Goal: Task Accomplishment & Management: Complete application form

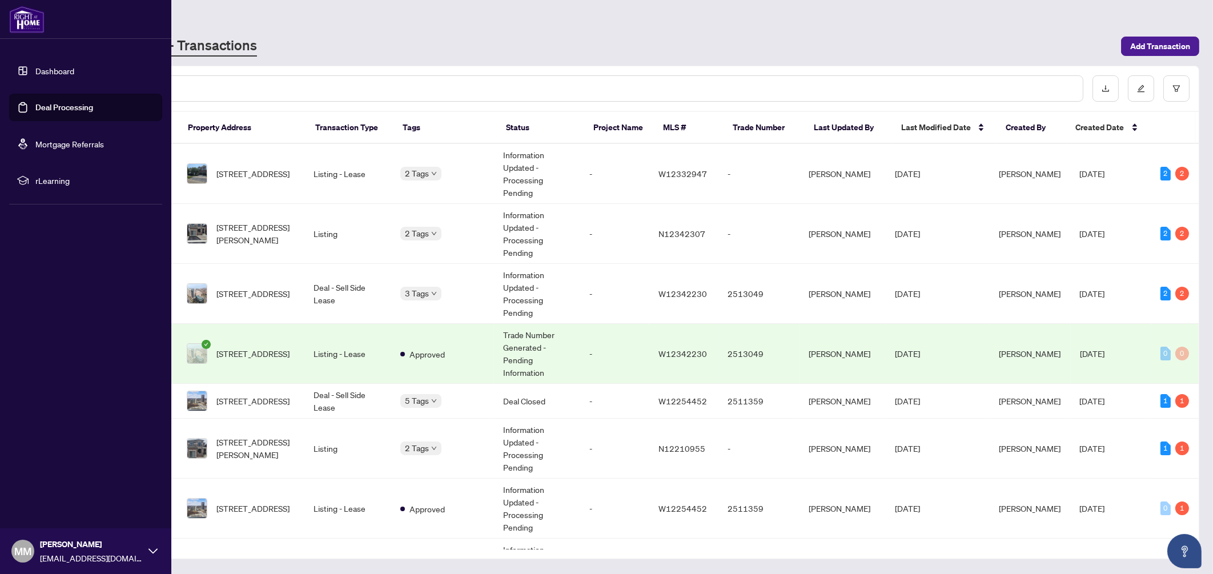
click at [35, 104] on link "Deal Processing" at bounding box center [64, 107] width 58 height 10
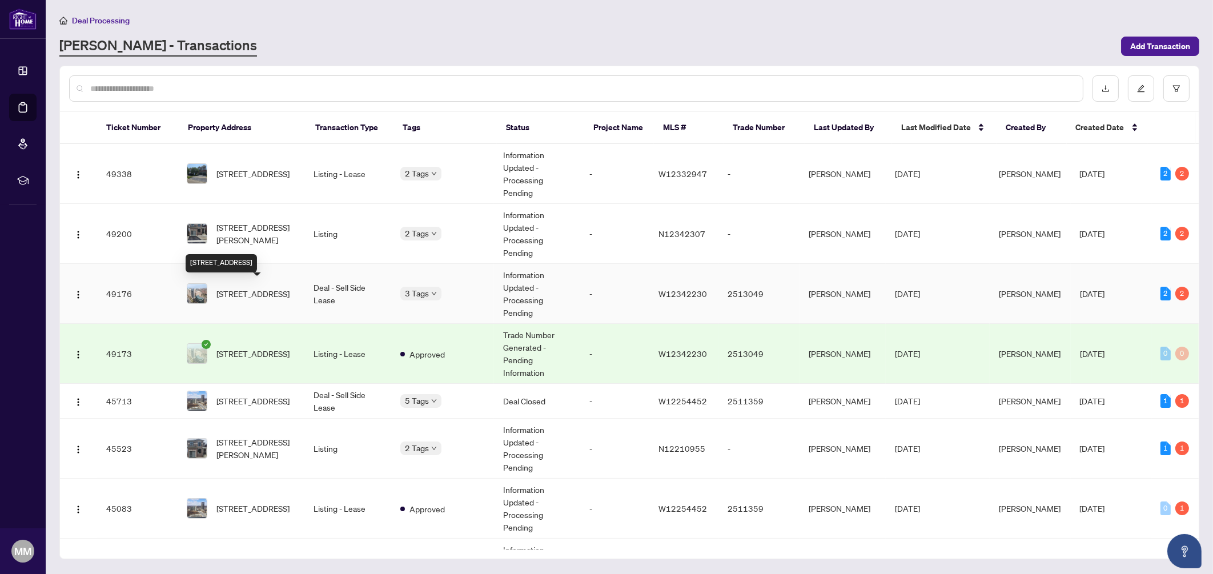
click at [268, 296] on span "[STREET_ADDRESS]" at bounding box center [252, 293] width 73 height 13
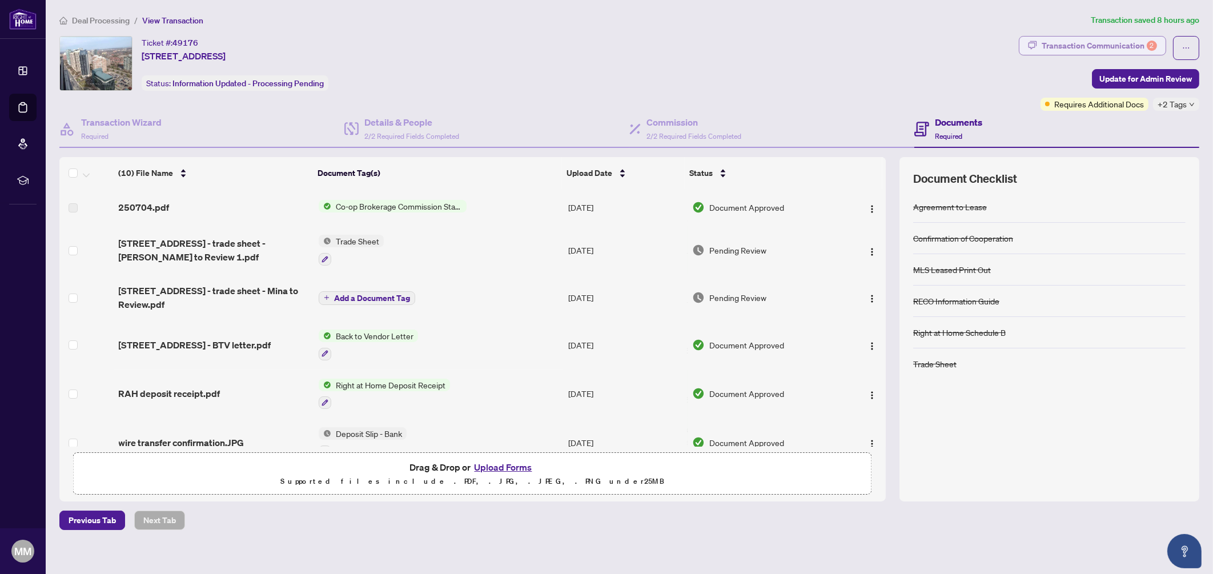
click at [1114, 39] on div "Transaction Communication 2" at bounding box center [1099, 46] width 115 height 18
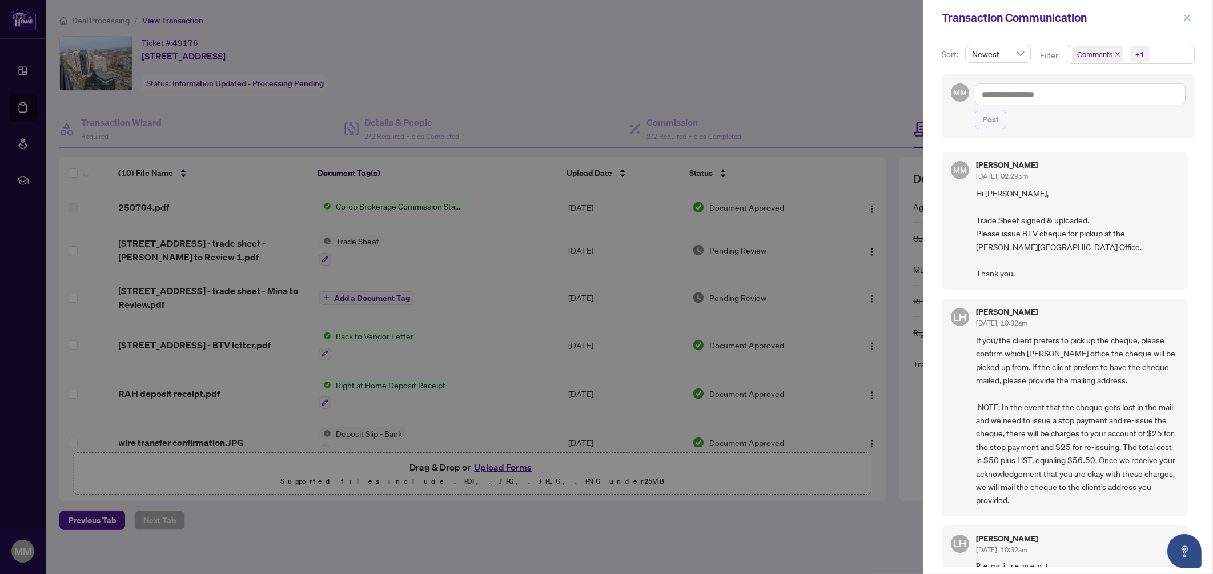
click at [1186, 17] on icon "close" at bounding box center [1187, 18] width 8 height 8
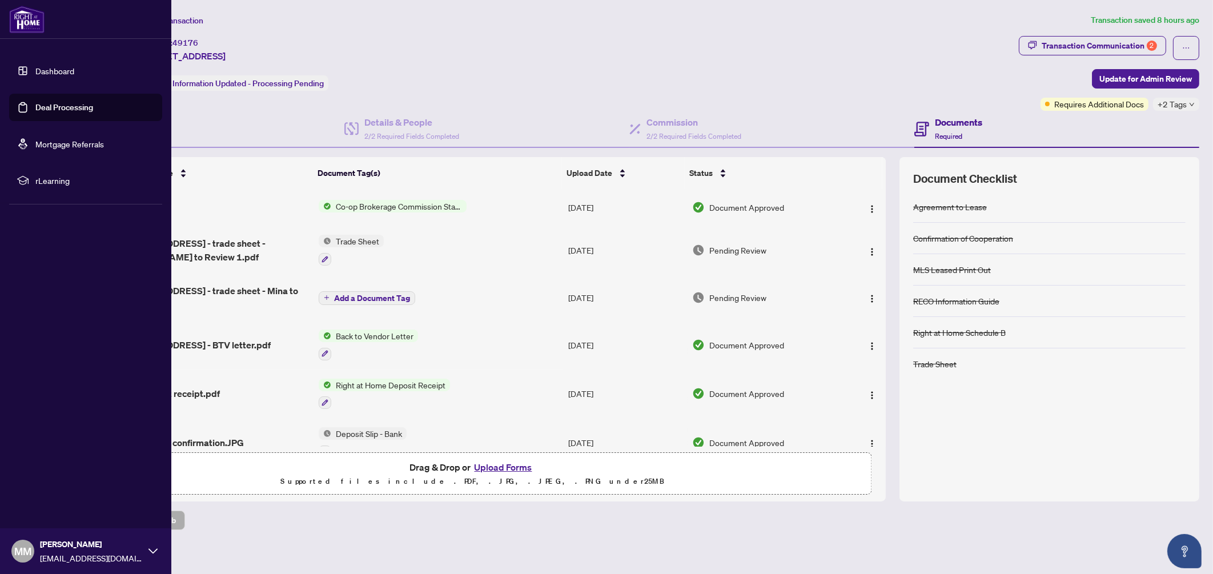
click at [38, 112] on link "Deal Processing" at bounding box center [64, 107] width 58 height 10
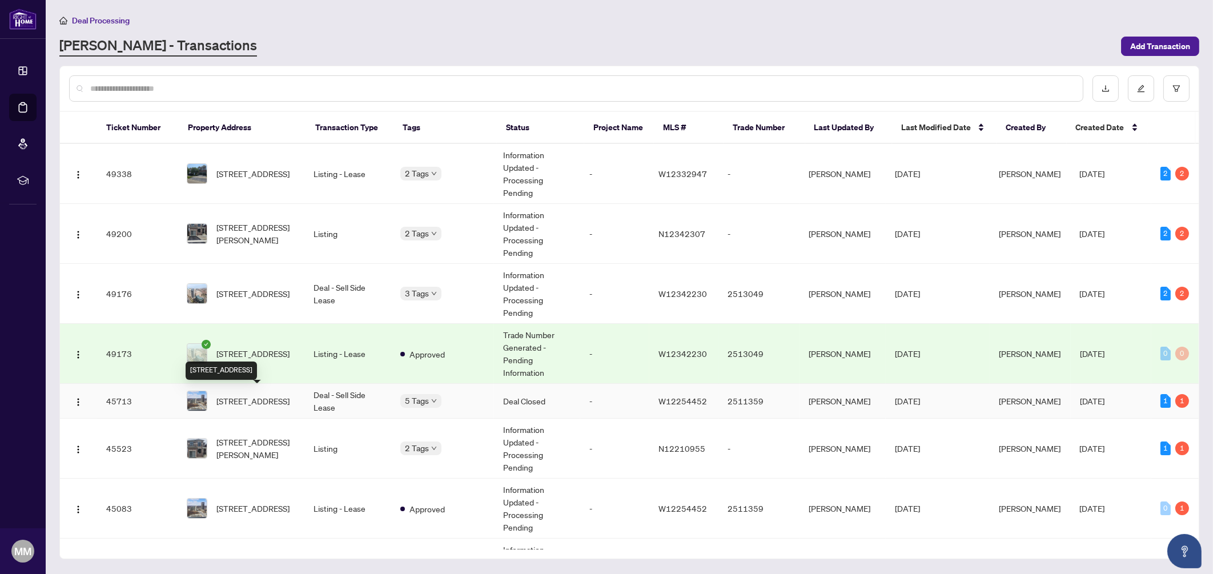
click at [225, 397] on span "[STREET_ADDRESS]" at bounding box center [252, 401] width 73 height 13
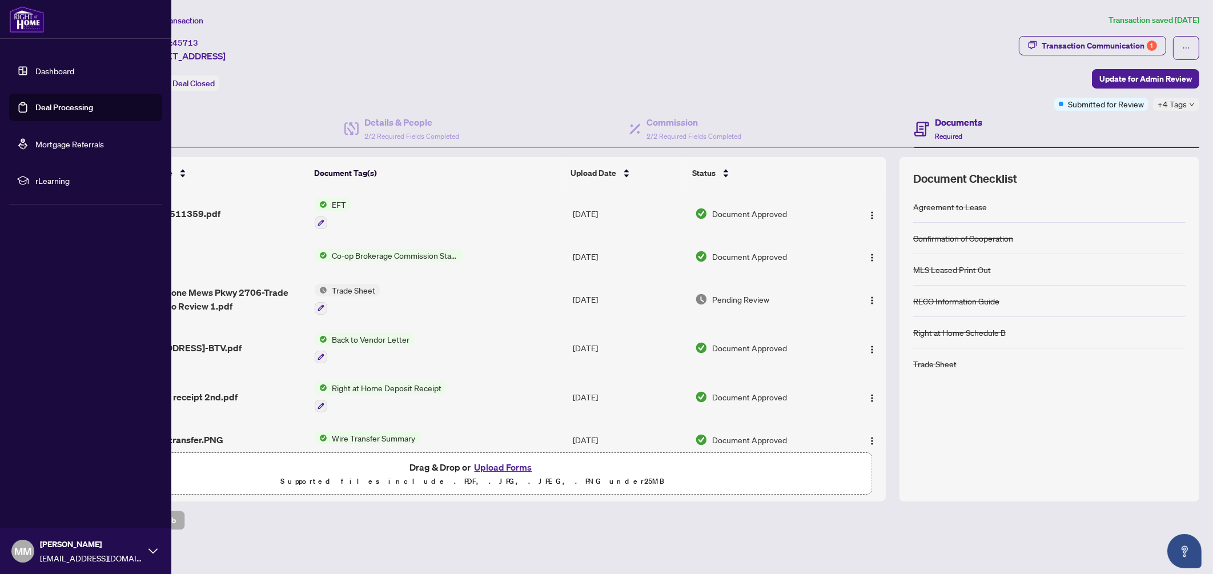
click at [49, 105] on link "Deal Processing" at bounding box center [64, 107] width 58 height 10
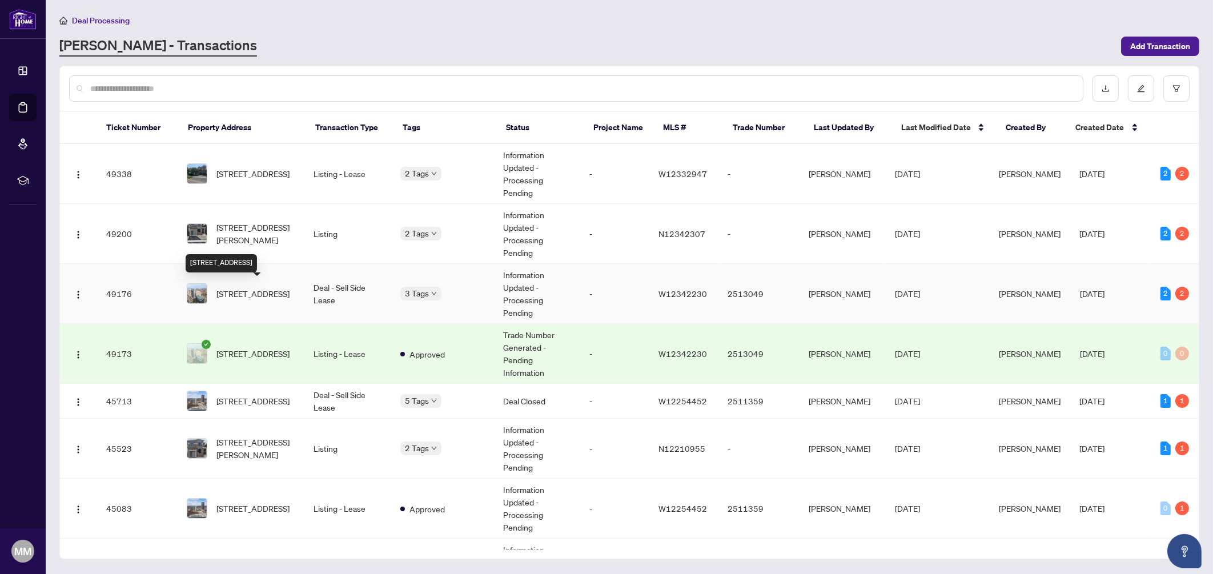
click at [242, 300] on span "[STREET_ADDRESS]" at bounding box center [252, 293] width 73 height 13
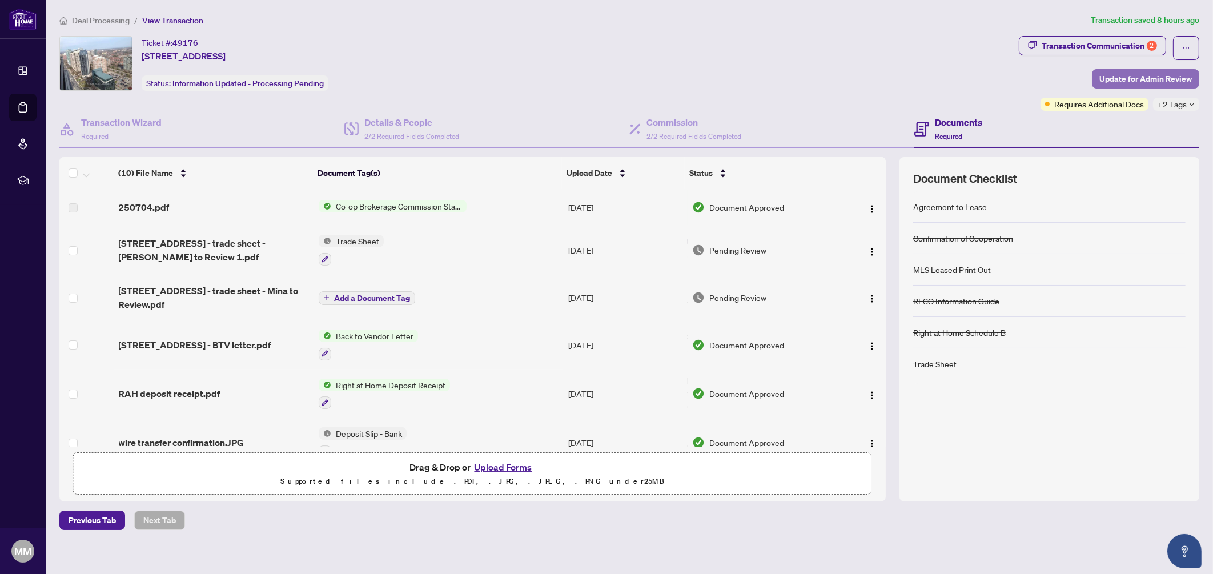
click at [1142, 75] on span "Update for Admin Review" at bounding box center [1145, 79] width 93 height 18
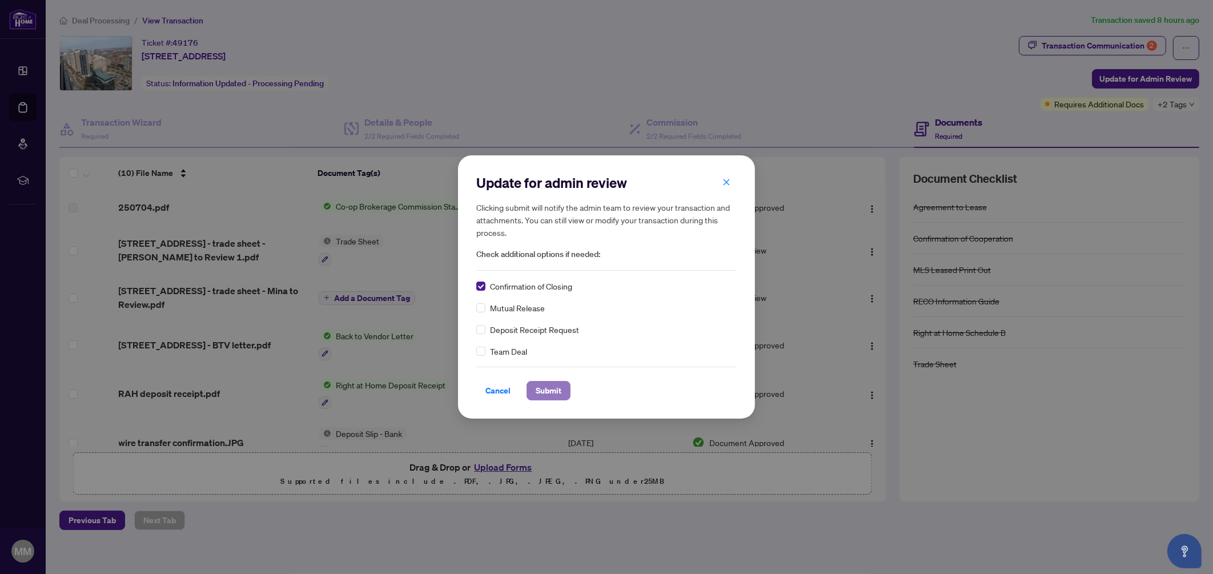
click at [551, 391] on span "Submit" at bounding box center [549, 390] width 26 height 18
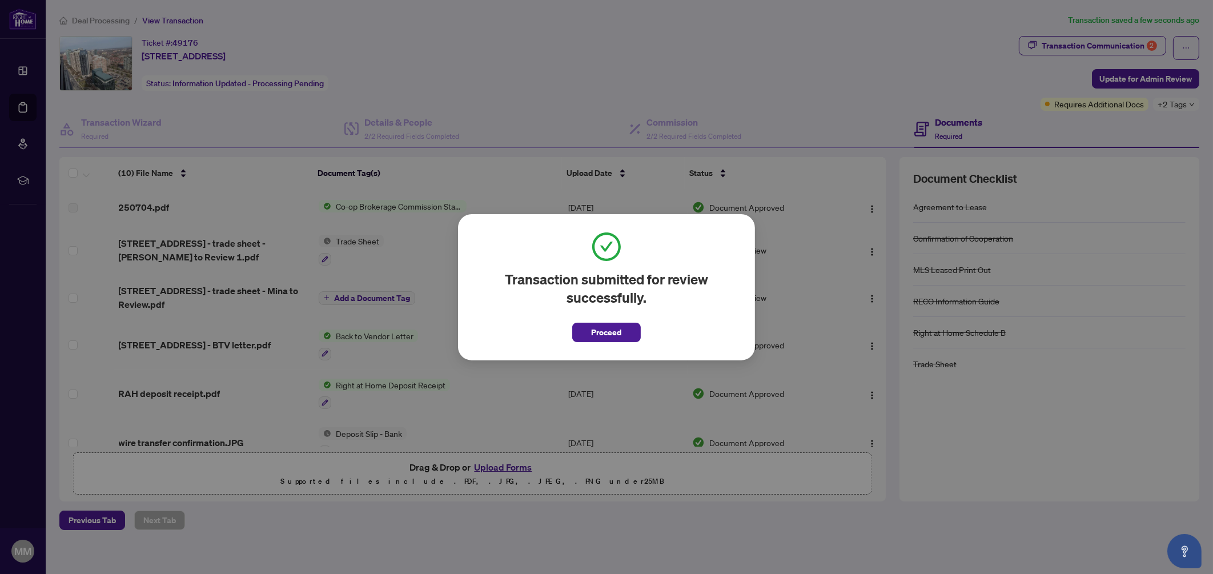
click at [604, 340] on span "Proceed" at bounding box center [607, 332] width 30 height 18
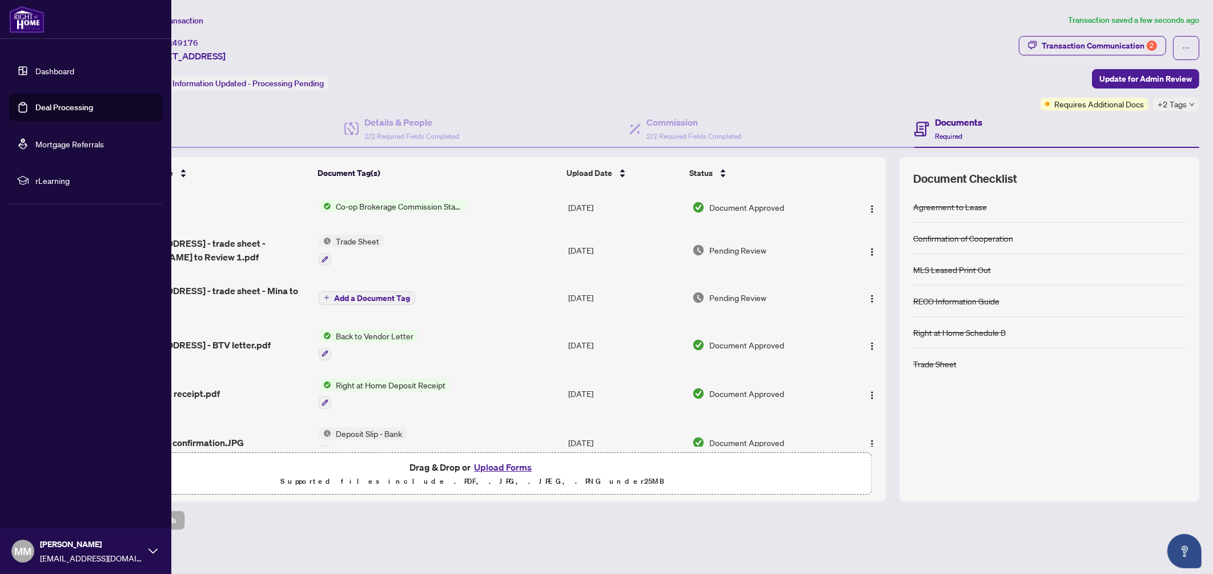
click at [35, 102] on link "Deal Processing" at bounding box center [64, 107] width 58 height 10
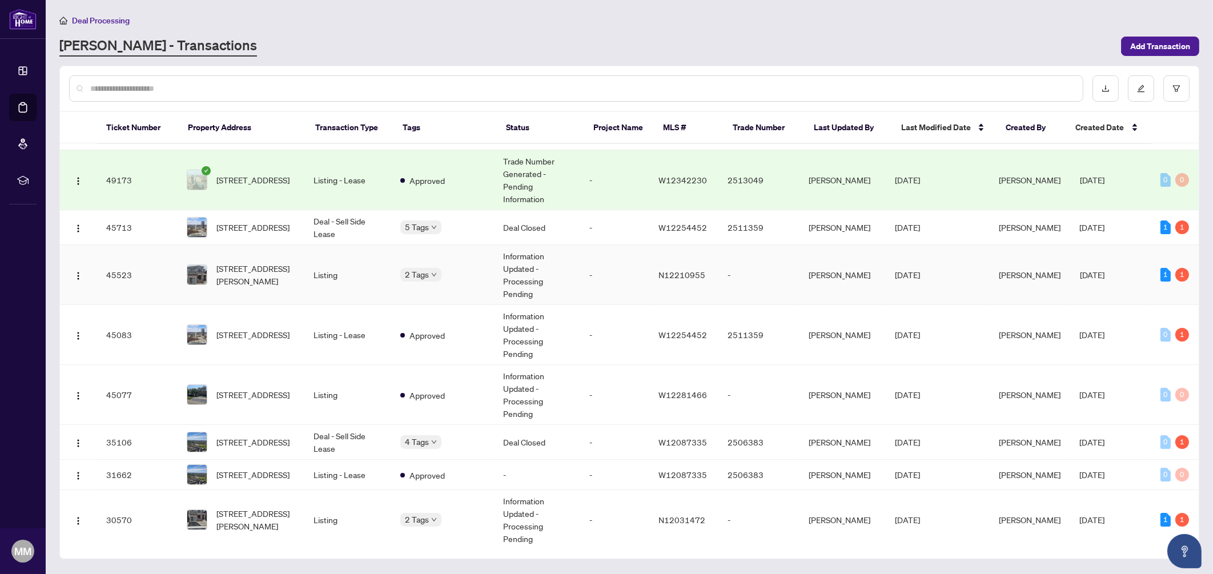
scroll to position [272, 0]
